Goal: Transaction & Acquisition: Obtain resource

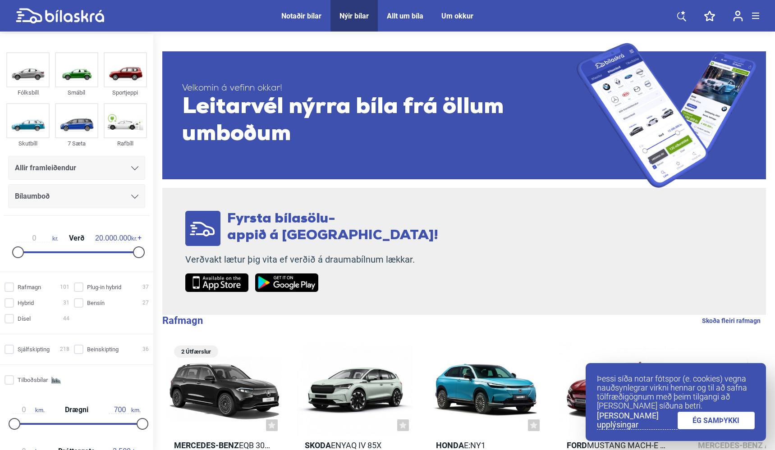
click at [65, 166] on span "Allir framleiðendur" at bounding box center [45, 168] width 61 height 13
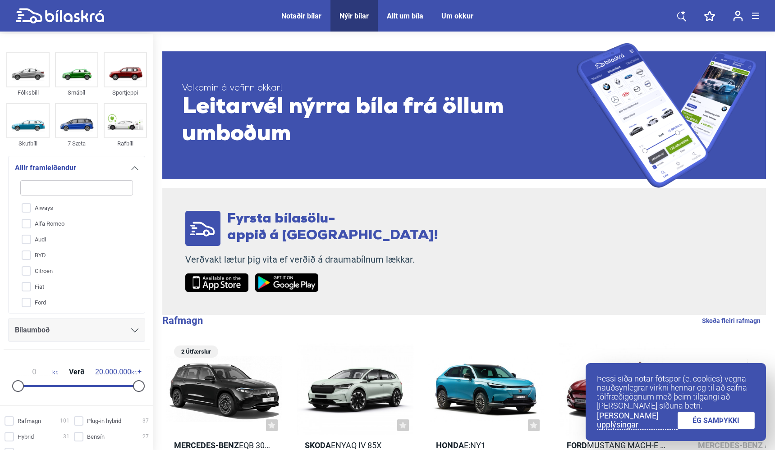
type input "f"
checkbox input "false"
type input "fo"
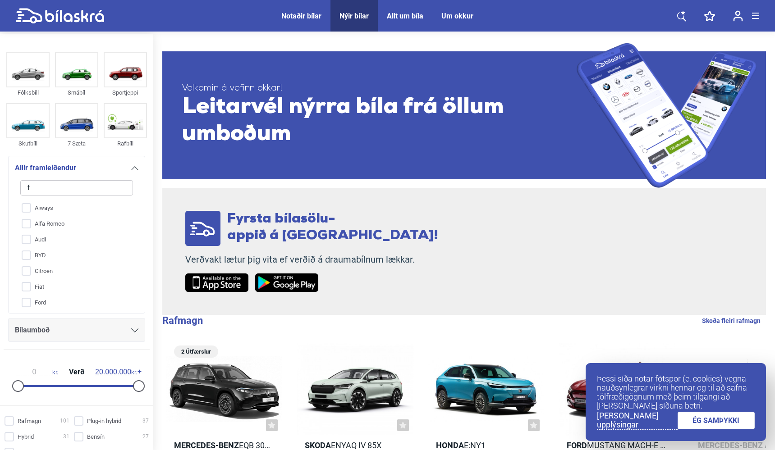
checkbox input "false"
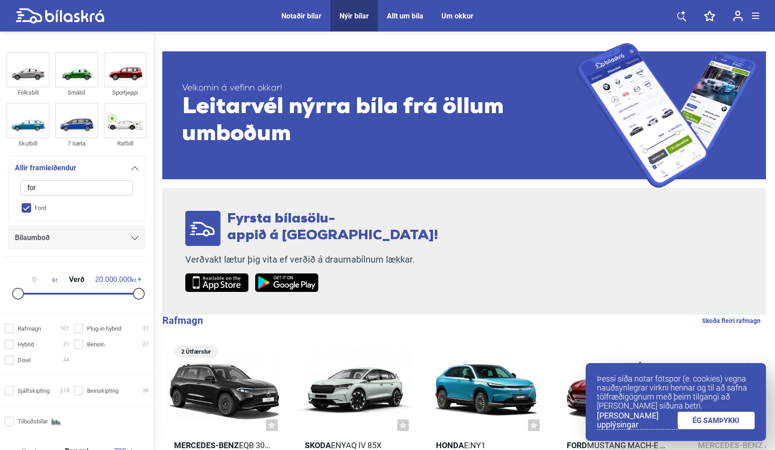
type input "ford"
checkbox input "true"
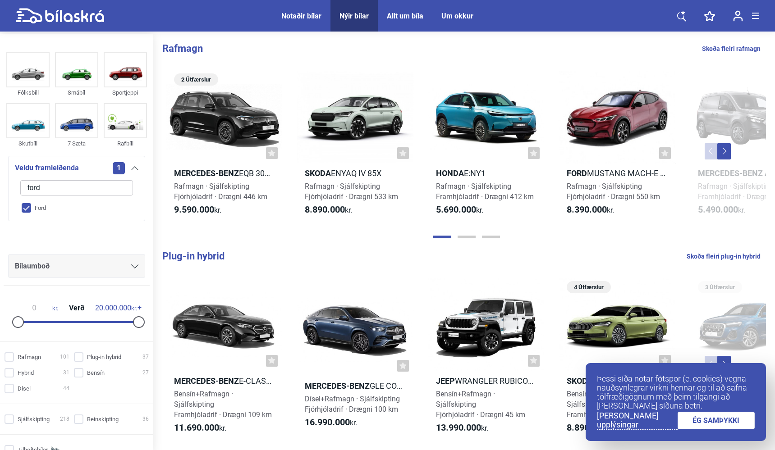
checkbox input "false"
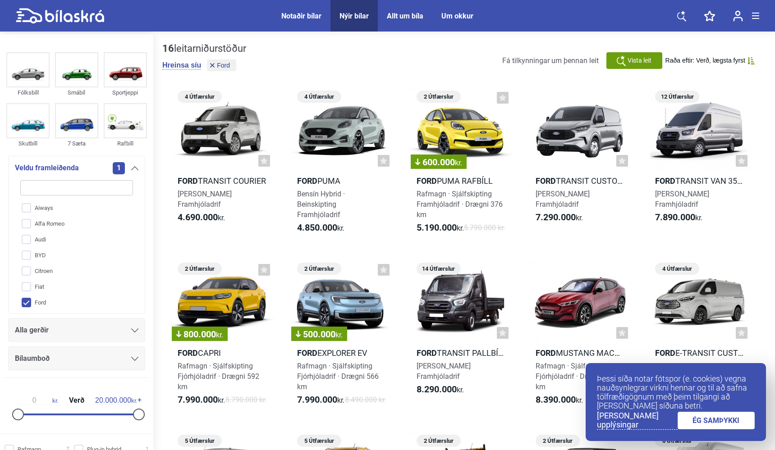
click at [33, 329] on span "Alla gerðir" at bounding box center [32, 330] width 34 height 13
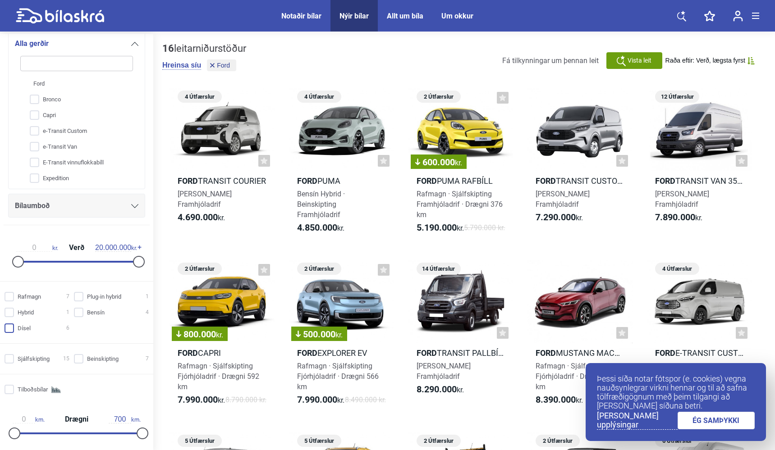
type input "m"
checkbox input "false"
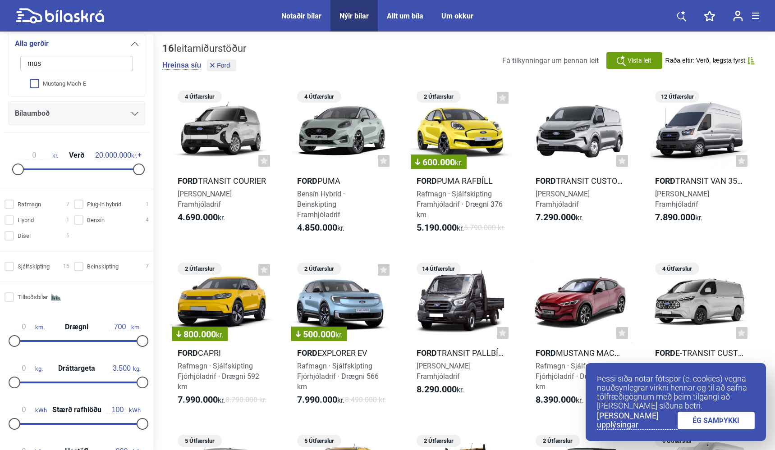
type input "mus"
click at [62, 90] on input "Mustang Mach-E" at bounding box center [71, 84] width 114 height 16
checkbox input "true"
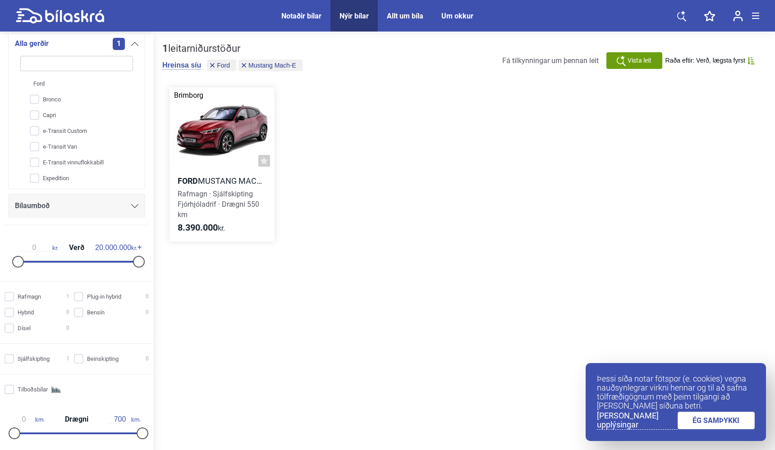
click at [220, 144] on div at bounding box center [221, 129] width 105 height 84
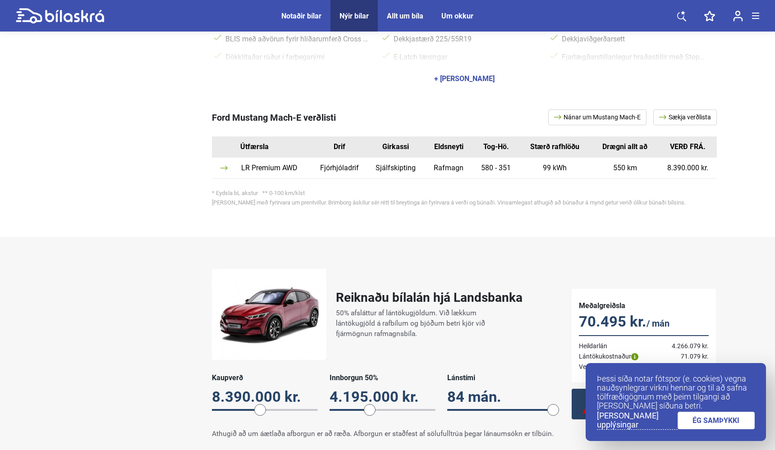
scroll to position [486, 0]
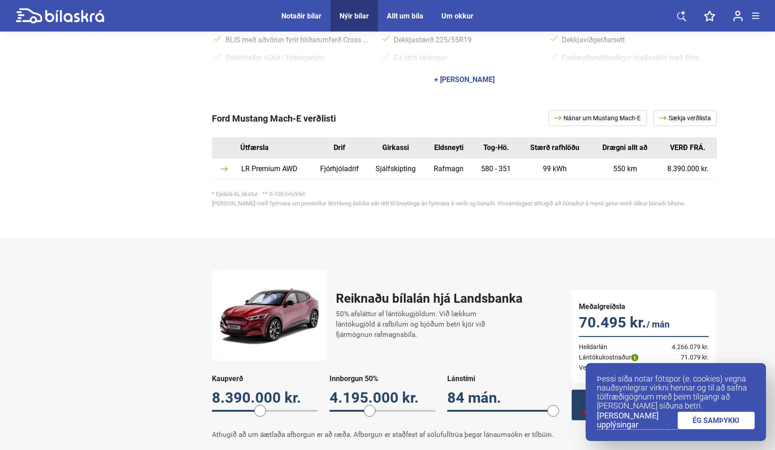
click at [670, 110] on link "Sækja verðlista" at bounding box center [685, 118] width 64 height 16
